Goal: Check status: Check status

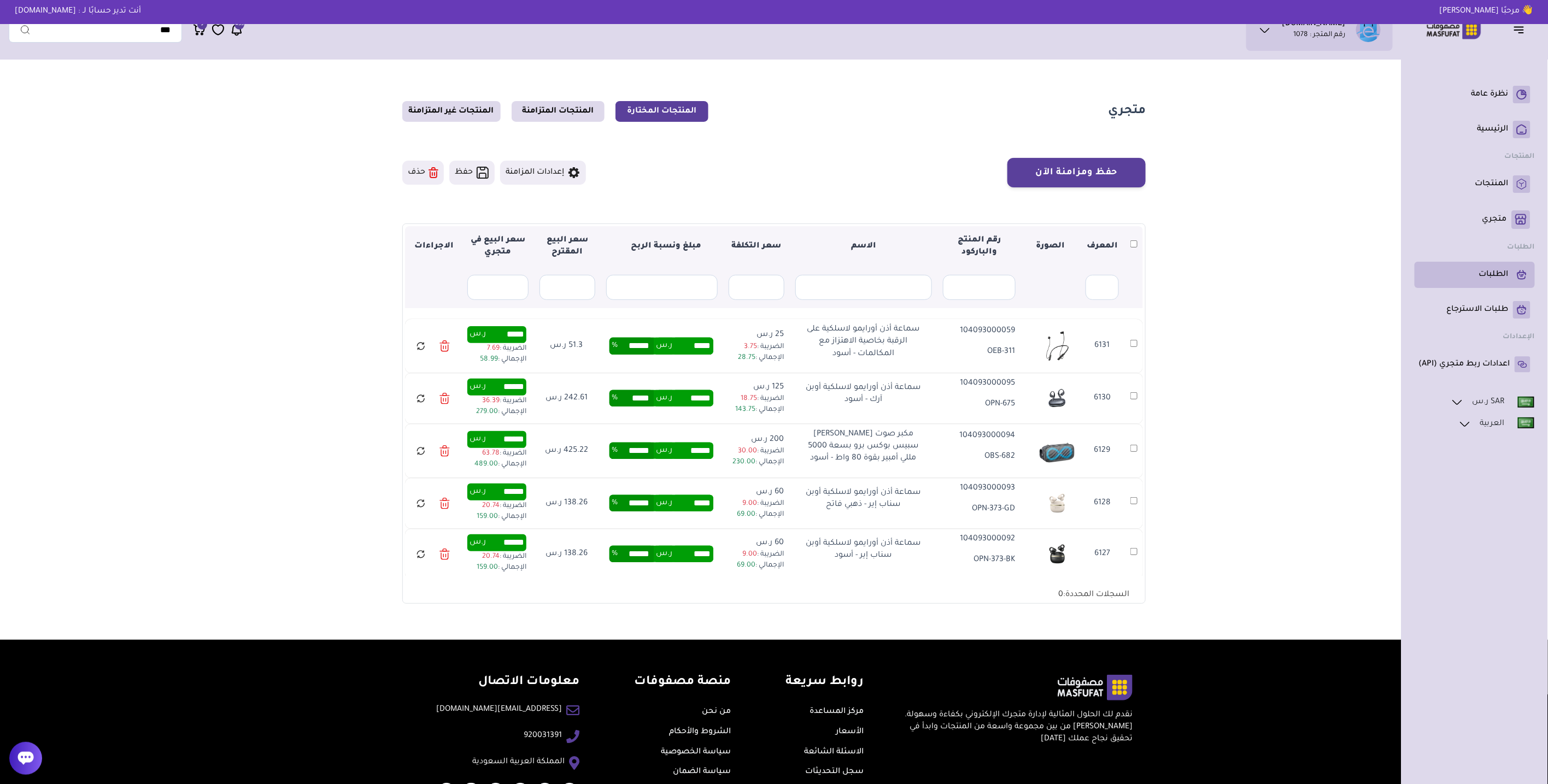
click at [1500, 273] on p "الطلبات" at bounding box center [1494, 275] width 30 height 11
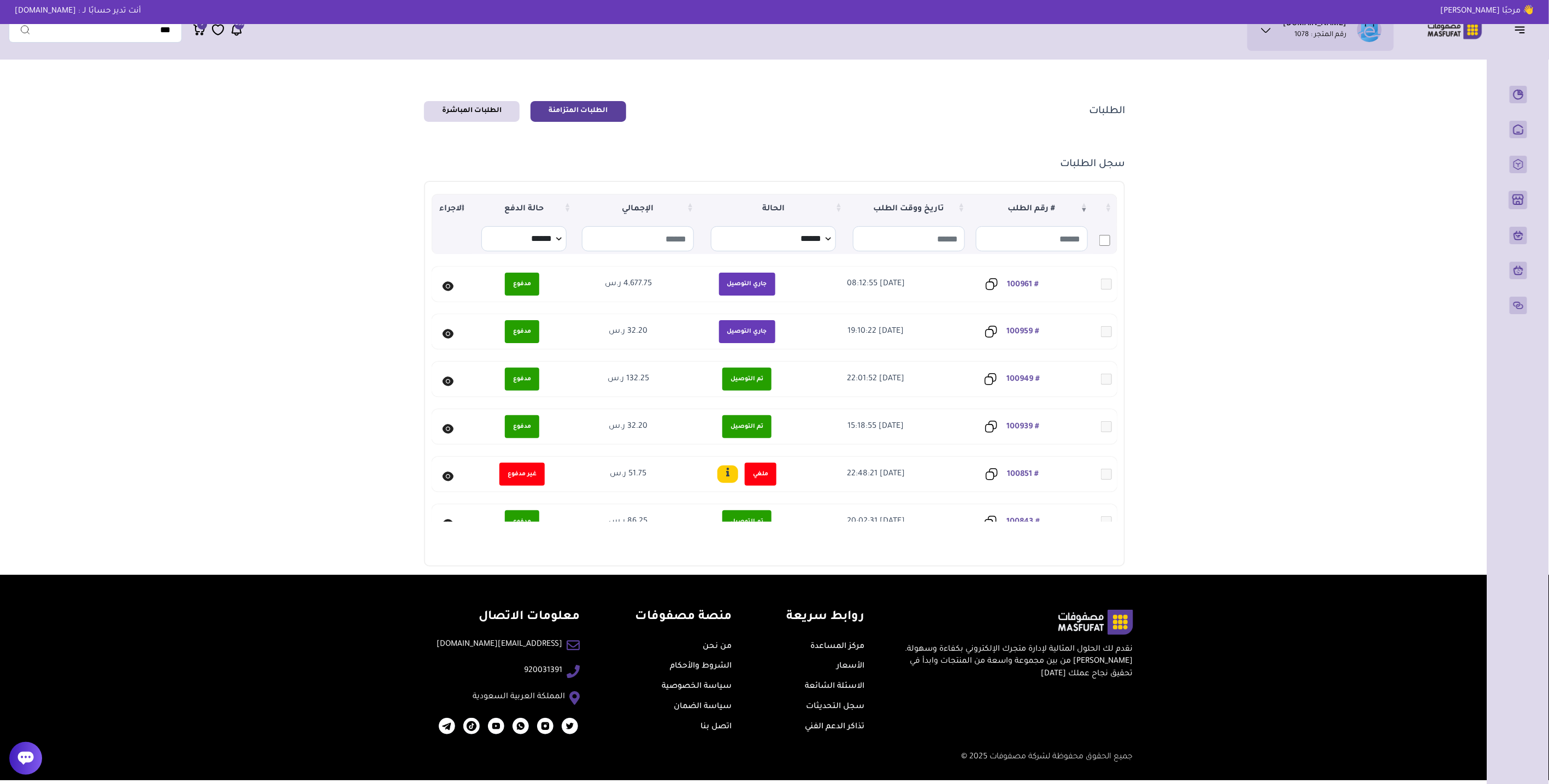
click at [1028, 331] on link "# 100959" at bounding box center [1023, 332] width 33 height 9
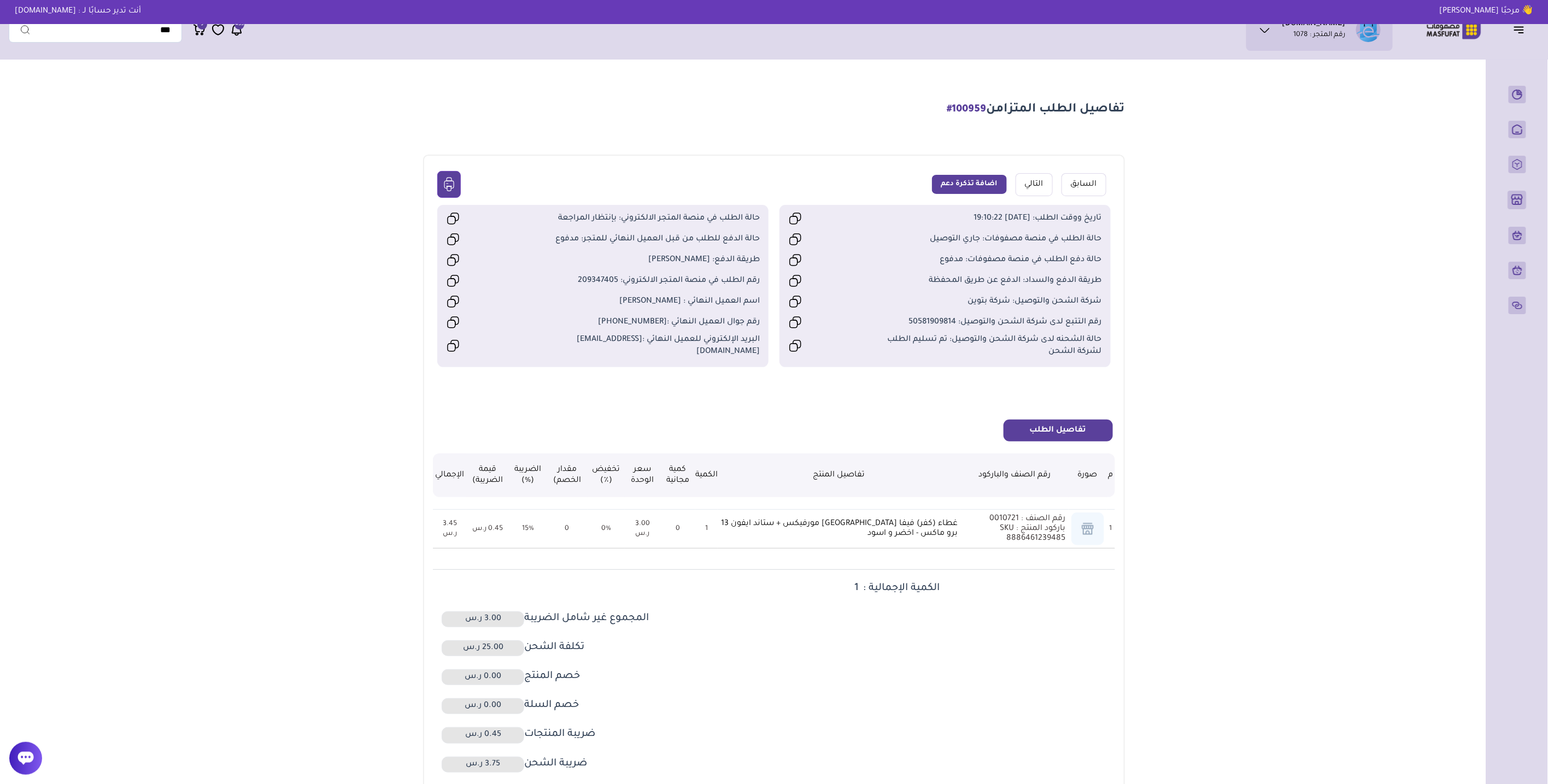
click at [960, 111] on span "#100959" at bounding box center [966, 110] width 39 height 11
copy span "100959"
click at [42, 761] on div at bounding box center [25, 759] width 33 height 33
click at [918, 316] on span "رقم التتبع لدى شركة الشحن والتوصيل: 50581909814" at bounding box center [985, 321] width 236 height 12
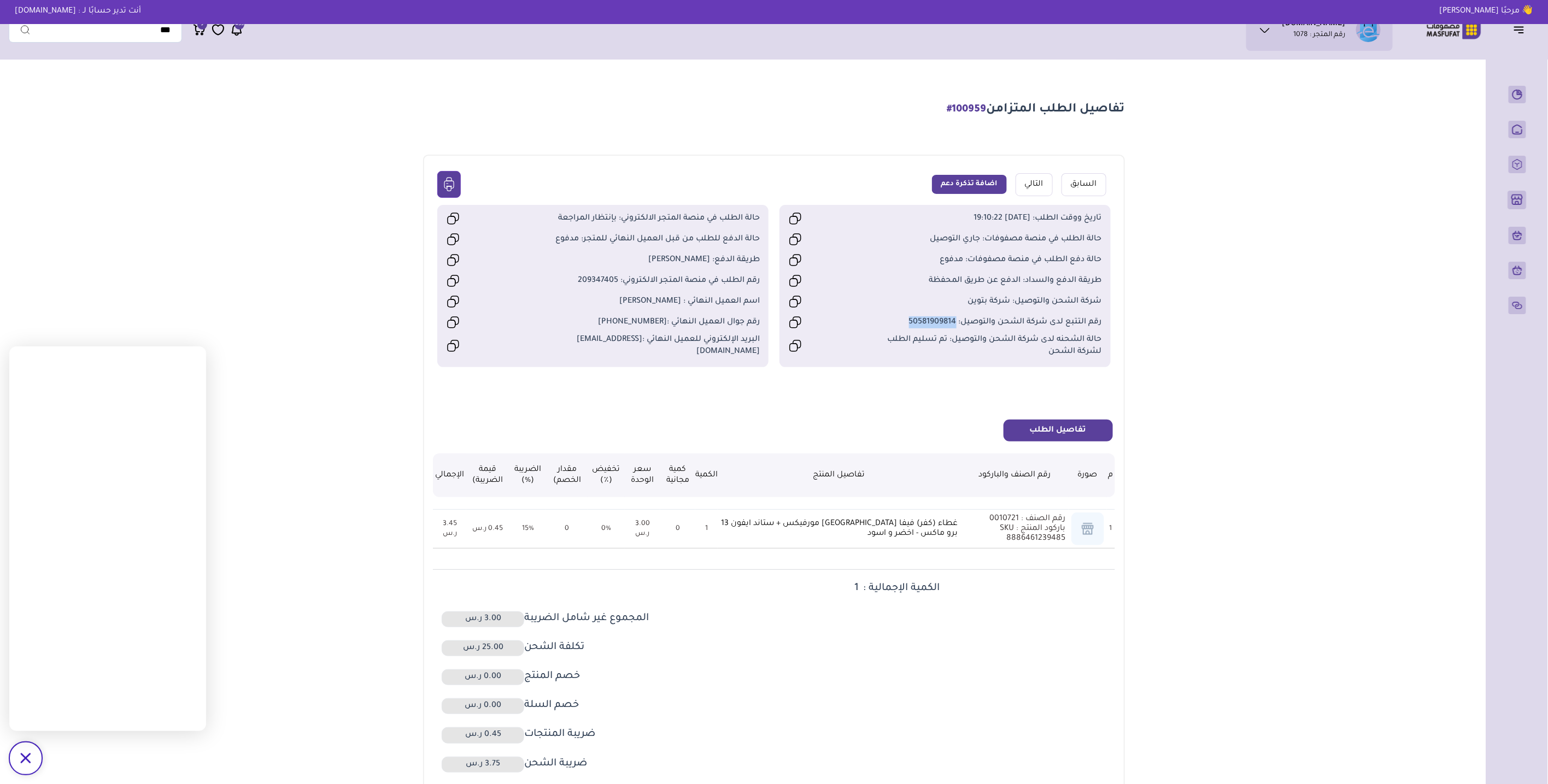
click at [918, 316] on span "رقم التتبع لدى شركة الشحن والتوصيل: 50581909814" at bounding box center [985, 321] width 236 height 12
copy span "50581909814"
drag, startPoint x: 973, startPoint y: 297, endPoint x: 1006, endPoint y: 300, distance: 33.1
click at [1006, 300] on span "شركة الشحن والتوصيل: شركة بتوين" at bounding box center [985, 301] width 236 height 12
click at [1007, 297] on span "شركة الشحن والتوصيل: شركة بتوين" at bounding box center [985, 301] width 236 height 12
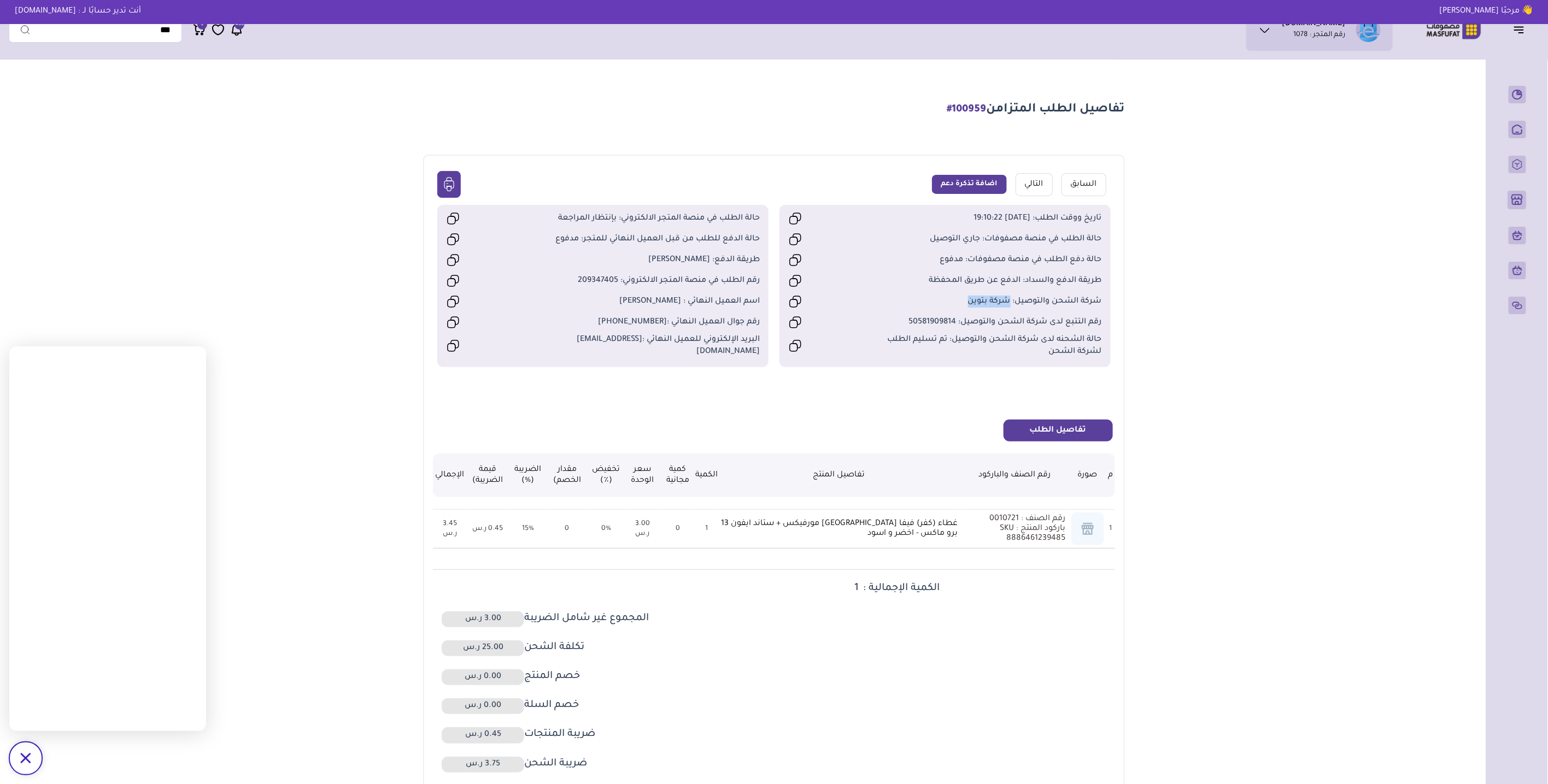
click at [926, 320] on span "رقم التتبع لدى شركة الشحن والتوصيل: 50581909814" at bounding box center [985, 321] width 236 height 12
drag, startPoint x: 926, startPoint y: 320, endPoint x: 896, endPoint y: 325, distance: 30.4
click at [896, 325] on span "رقم التتبع لدى شركة الشحن والتوصيل: 50581909814" at bounding box center [985, 321] width 236 height 12
click at [948, 328] on div "رقم التتبع لدى شركة الشحن والتوصيل: 50581909814" at bounding box center [945, 322] width 313 height 19
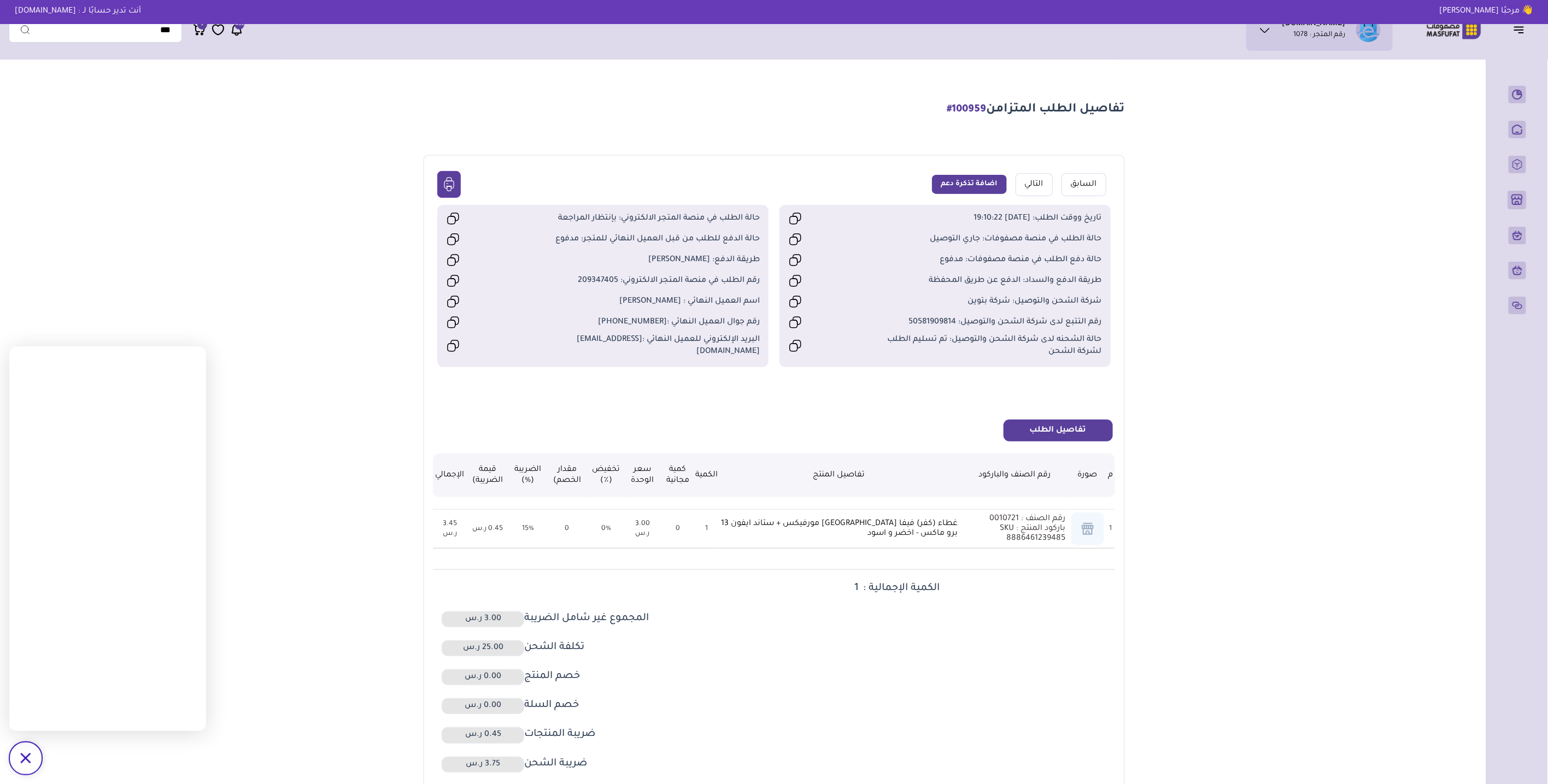
click at [916, 320] on span "رقم التتبع لدى شركة الشحن والتوصيل: 50581909814" at bounding box center [985, 321] width 236 height 12
copy span "50581909814"
click at [947, 320] on span "رقم التتبع لدى شركة الشحن والتوصيل: 50581909814" at bounding box center [985, 321] width 236 height 12
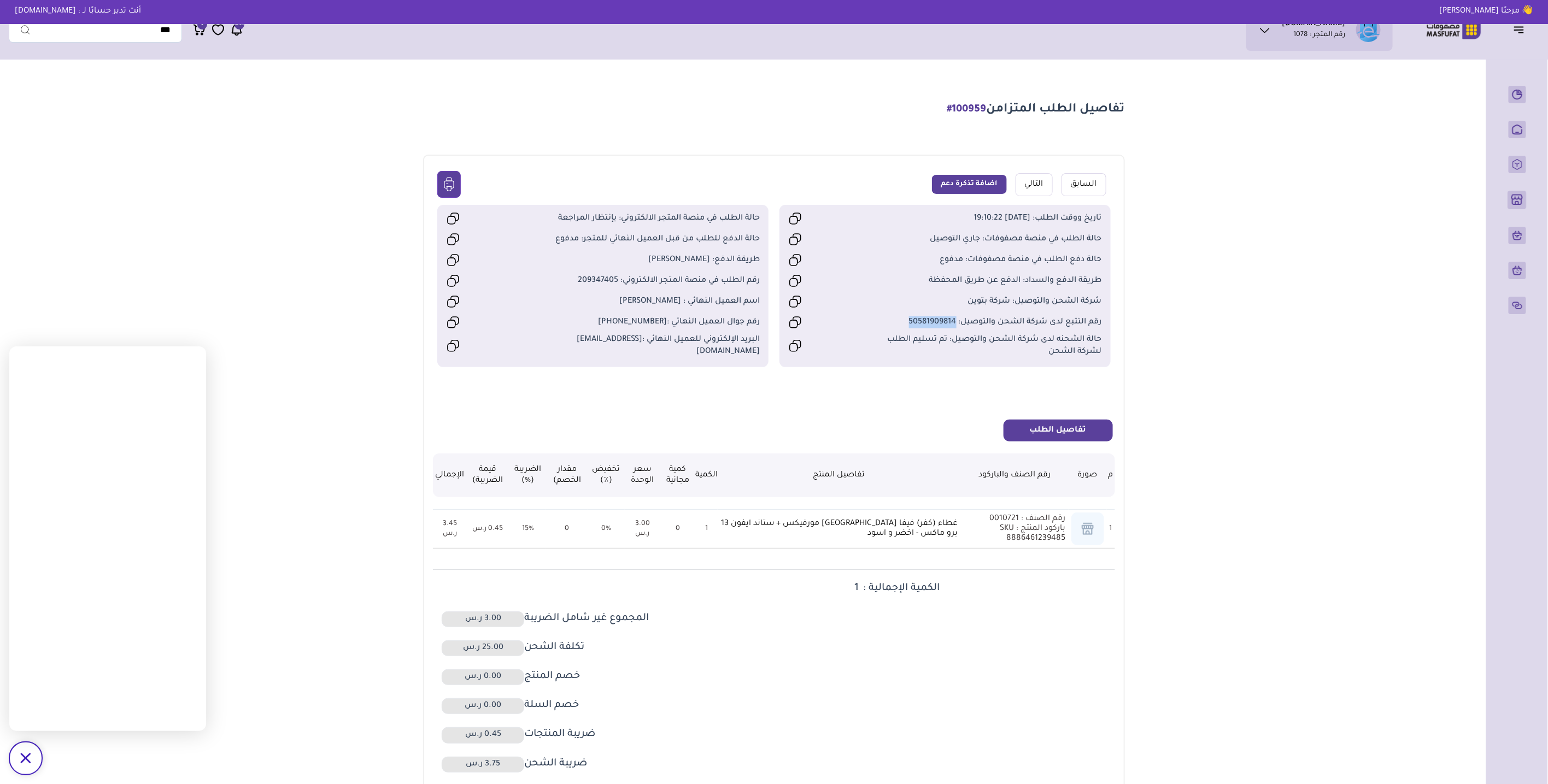
click at [1057, 423] on button "تفاصيل الطلب" at bounding box center [1058, 431] width 110 height 22
click at [1080, 186] on link "السابق" at bounding box center [1083, 184] width 44 height 23
click at [286, 161] on main "تفاصيل الطلب المتزامن #100959 السابق التالي اضافة تذكرة دعم 1 0" at bounding box center [774, 456] width 1531 height 782
click at [1029, 184] on link "التالي" at bounding box center [1034, 184] width 37 height 23
click at [1030, 184] on link "التالي" at bounding box center [1034, 184] width 37 height 23
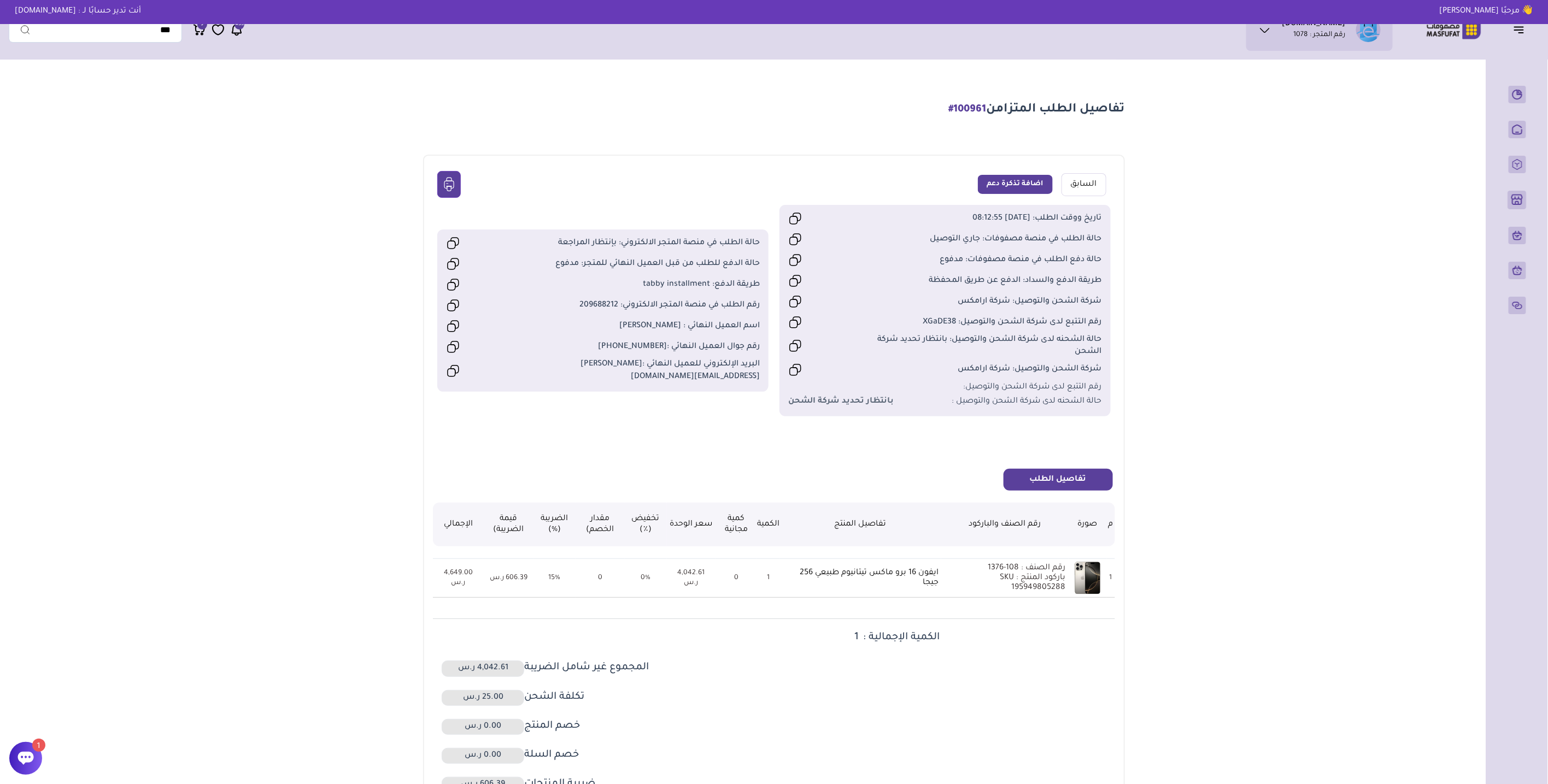
click at [846, 403] on strong "بانتظار تحديد شركة الشحن" at bounding box center [841, 401] width 105 height 12
drag, startPoint x: 846, startPoint y: 403, endPoint x: 1002, endPoint y: 334, distance: 170.6
click at [1002, 334] on span "حالة الشحنه لدى شركة الشحن والتوصيل: بانتظار تحديد شركة الشحن" at bounding box center [985, 346] width 236 height 24
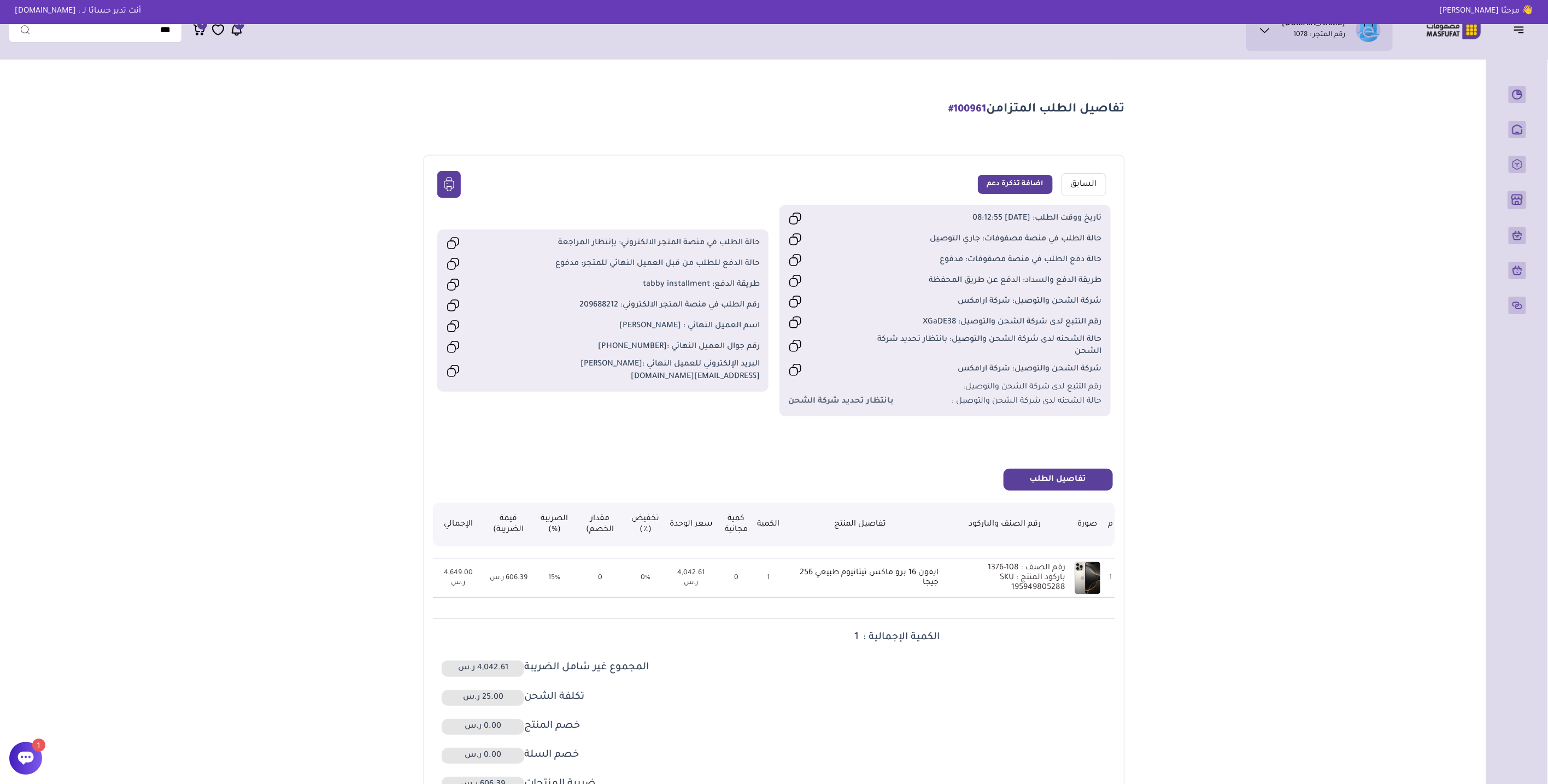
click at [934, 320] on span "رقم التتبع لدى شركة الشحن والتوصيل: XGaDE38" at bounding box center [985, 321] width 236 height 12
copy span "XGaDE38"
click at [838, 405] on strong "بانتظار تحديد شركة الشحن" at bounding box center [841, 401] width 105 height 12
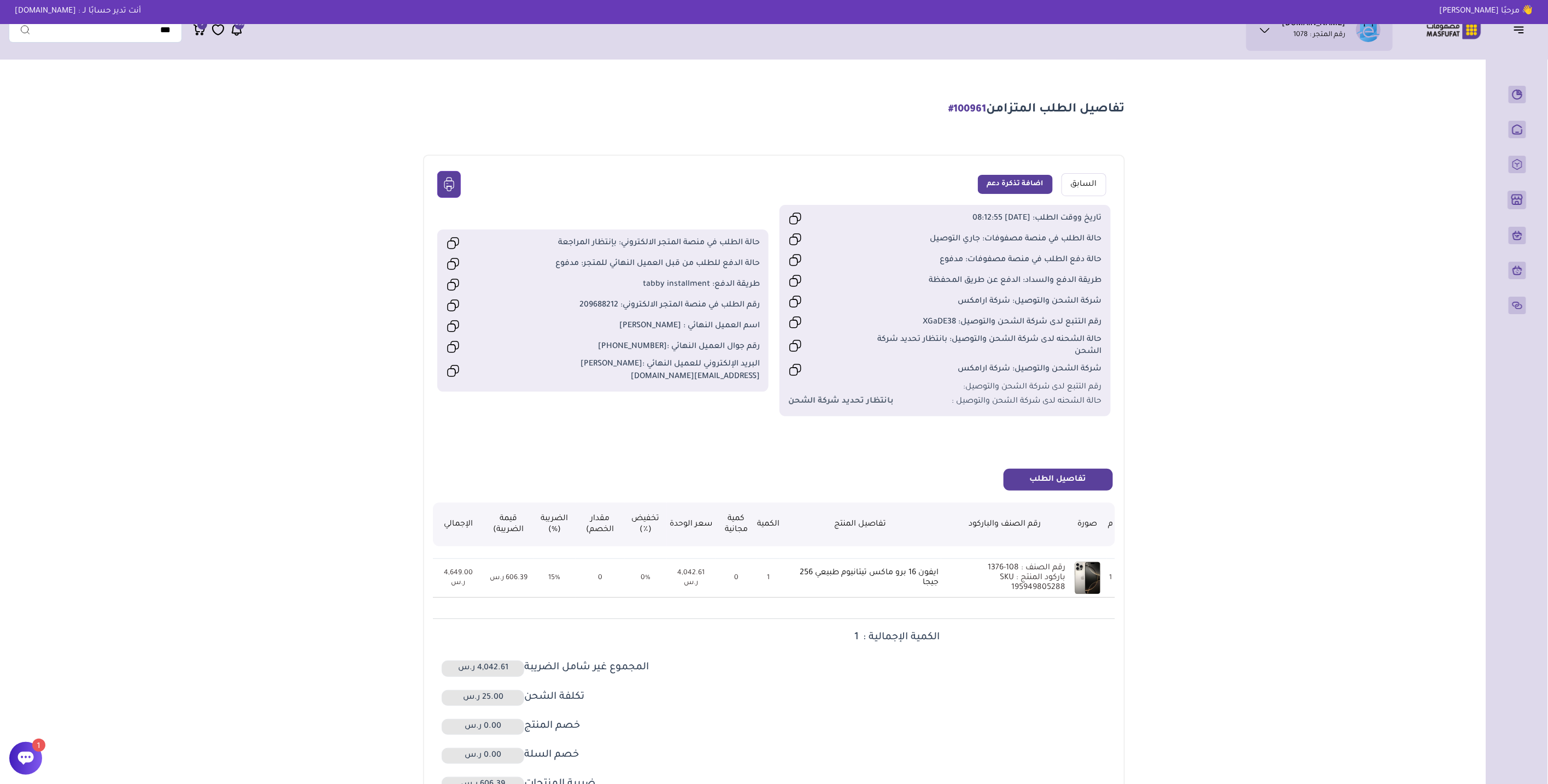
click at [838, 405] on strong "بانتظار تحديد شركة الشحن" at bounding box center [841, 401] width 105 height 12
click at [929, 450] on div "السابق اضافة تذكرة دعم تاريخ ووقت الطلب: [DATE] 08:12:55 1 0" at bounding box center [774, 521] width 701 height 732
click at [966, 370] on span "شركة الشحن والتوصيل: شركة ارامكس" at bounding box center [985, 368] width 236 height 12
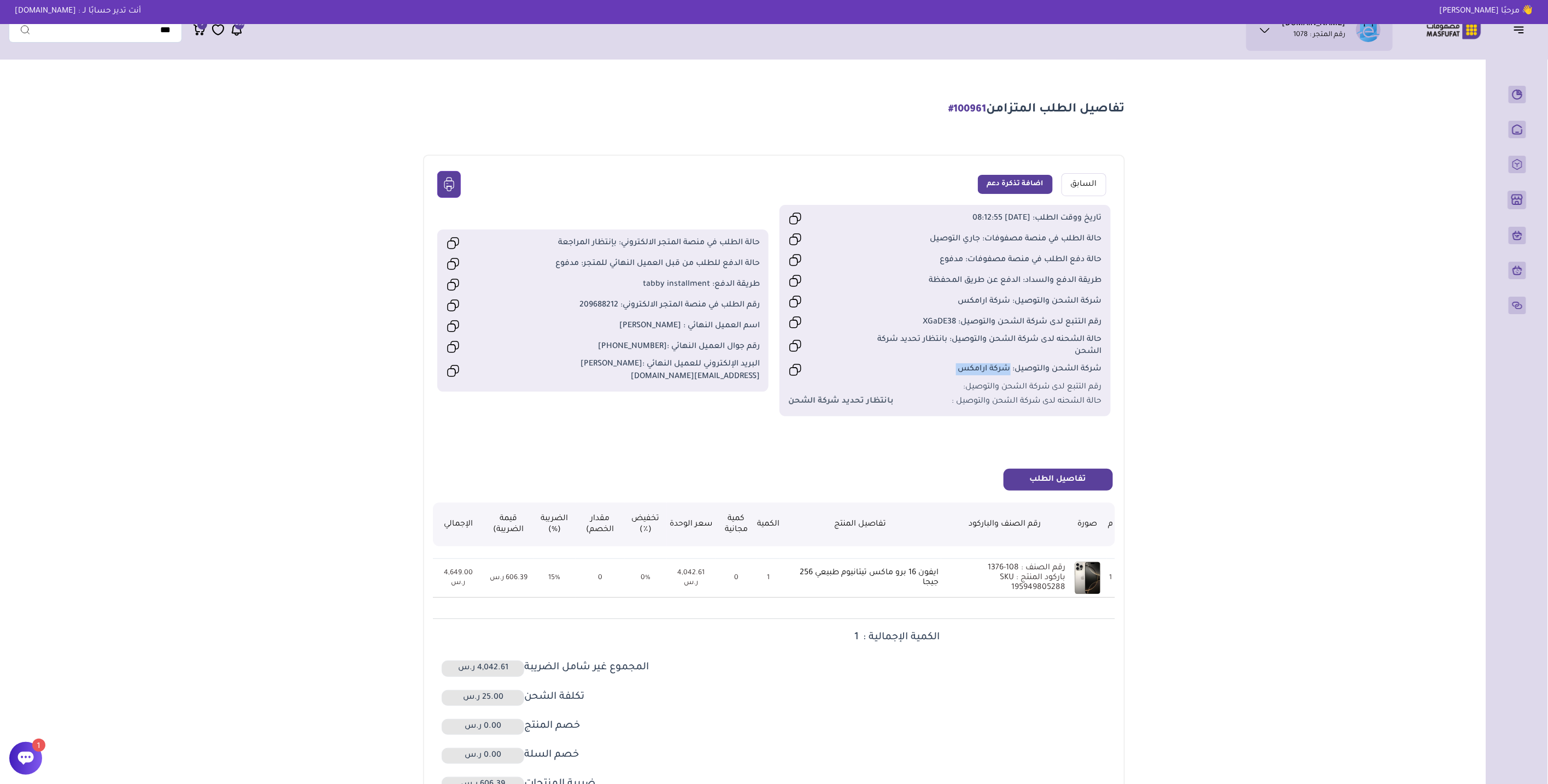
drag, startPoint x: 966, startPoint y: 370, endPoint x: 906, endPoint y: 383, distance: 61.4
click at [906, 383] on div "رقم التتبع لدى شركة الشحن والتوصيل:" at bounding box center [945, 387] width 313 height 12
click at [966, 111] on span "#100961" at bounding box center [968, 110] width 38 height 11
copy span "100961"
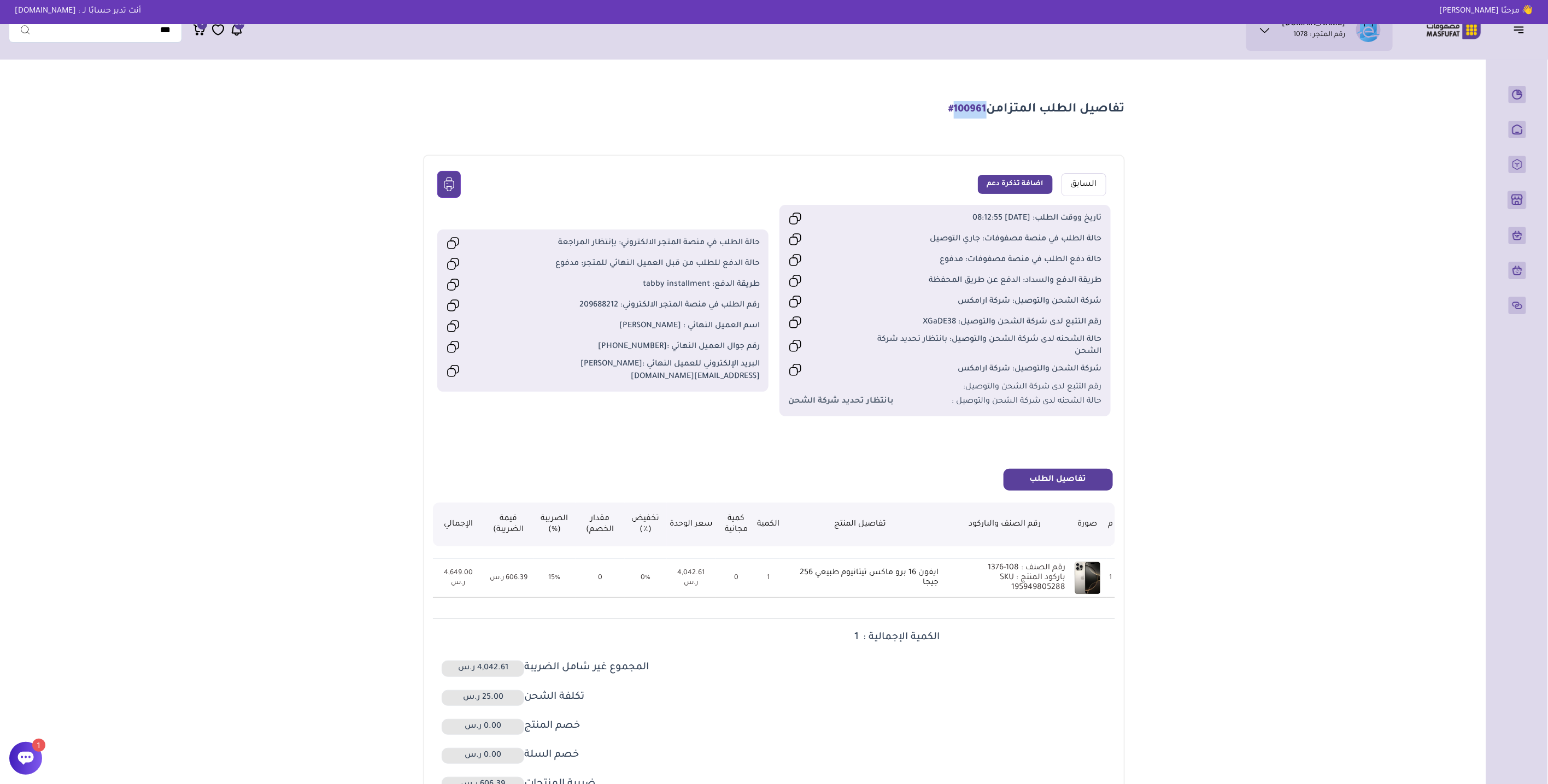
click at [38, 764] on div at bounding box center [25, 759] width 33 height 33
drag, startPoint x: 864, startPoint y: 339, endPoint x: 940, endPoint y: 339, distance: 76.0
click at [940, 339] on div "حالة الشحنه لدى شركة الشحن والتوصيل: بانتظار تحديد شركة الشحن" at bounding box center [945, 346] width 313 height 24
click at [795, 340] on icon at bounding box center [795, 346] width 13 height 13
copy div "تظار تحديد شركة الشحن"
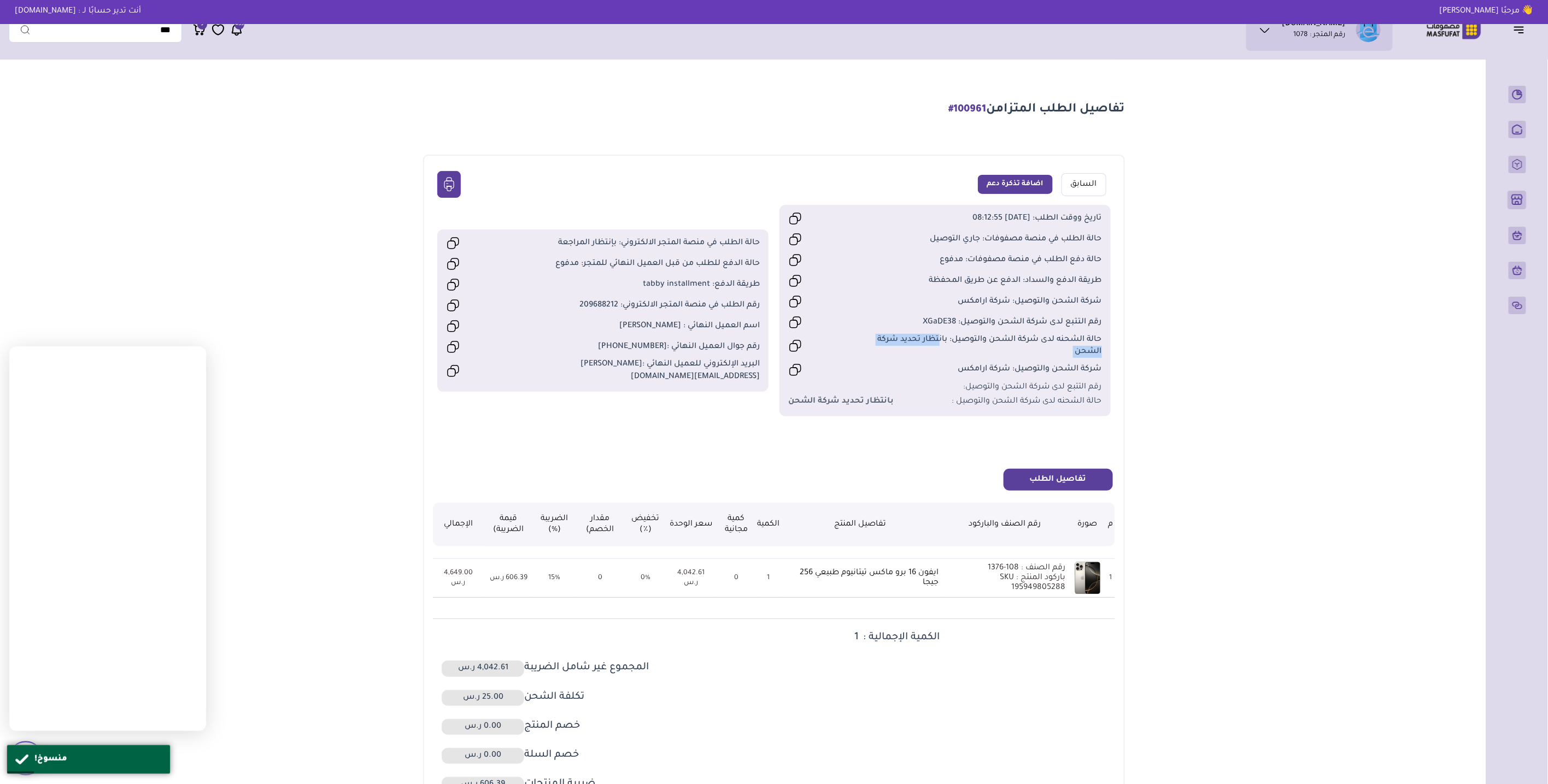
click at [248, 382] on main "تفاصيل الطلب المتزامن #100961 السابق اضافة تذكرة دعم 1 0" at bounding box center [774, 481] width 1531 height 832
click at [245, 216] on main "تفاصيل الطلب المتزامن #100961 السابق اضافة تذكرة دعم 1 0" at bounding box center [774, 481] width 1531 height 832
drag, startPoint x: 642, startPoint y: 371, endPoint x: 543, endPoint y: 373, distance: 99.0
click at [543, 373] on span "البريد الإلكتروني للعميل النهائي : [PERSON_NAME][EMAIL_ADDRESS][DOMAIN_NAME]" at bounding box center [642, 370] width 236 height 24
drag, startPoint x: 543, startPoint y: 373, endPoint x: 451, endPoint y: 368, distance: 92.1
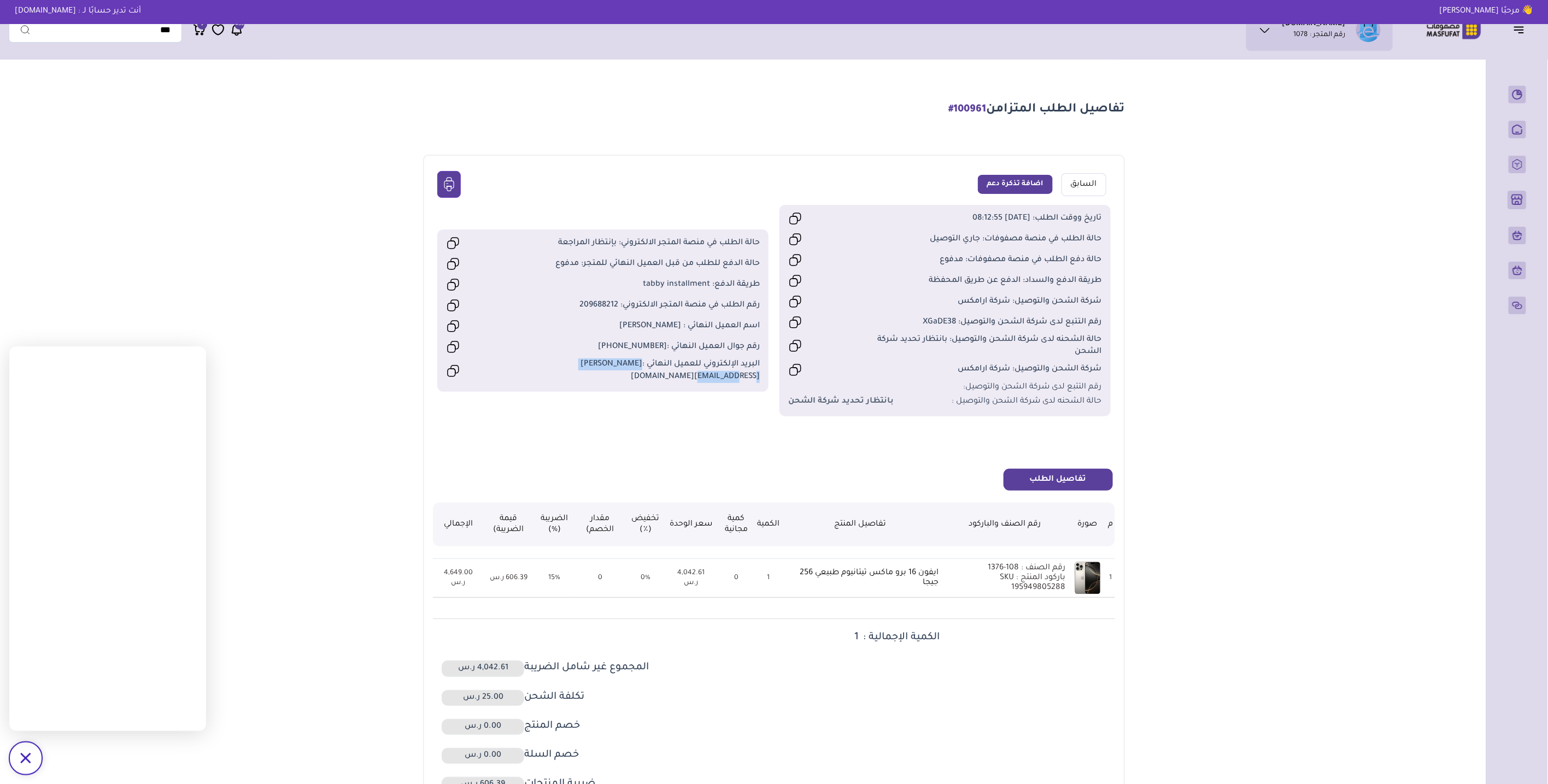
click at [451, 368] on icon at bounding box center [453, 371] width 13 height 13
copy span "[PERSON_NAME][EMAIL_ADDRESS][DOMAIN_NAME]"
